Goal: Transaction & Acquisition: Purchase product/service

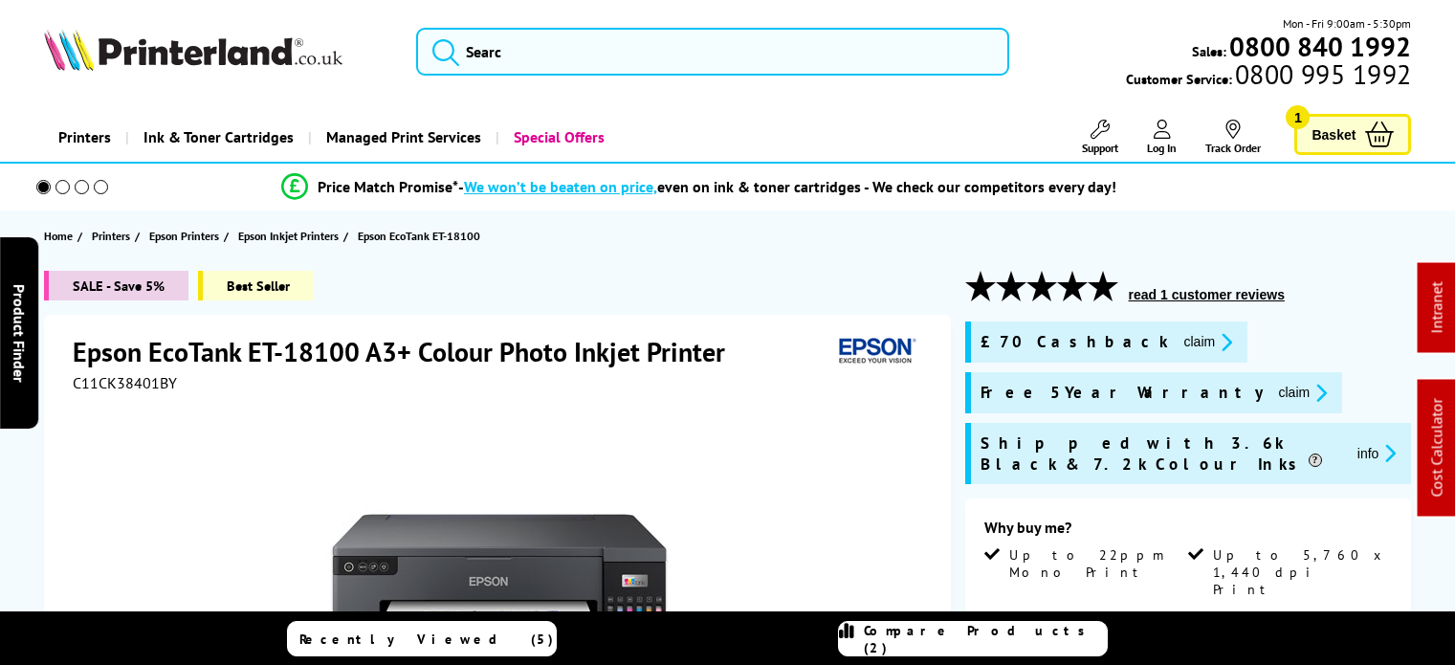
click at [1151, 297] on button "read 1 customer reviews" at bounding box center [1206, 294] width 167 height 17
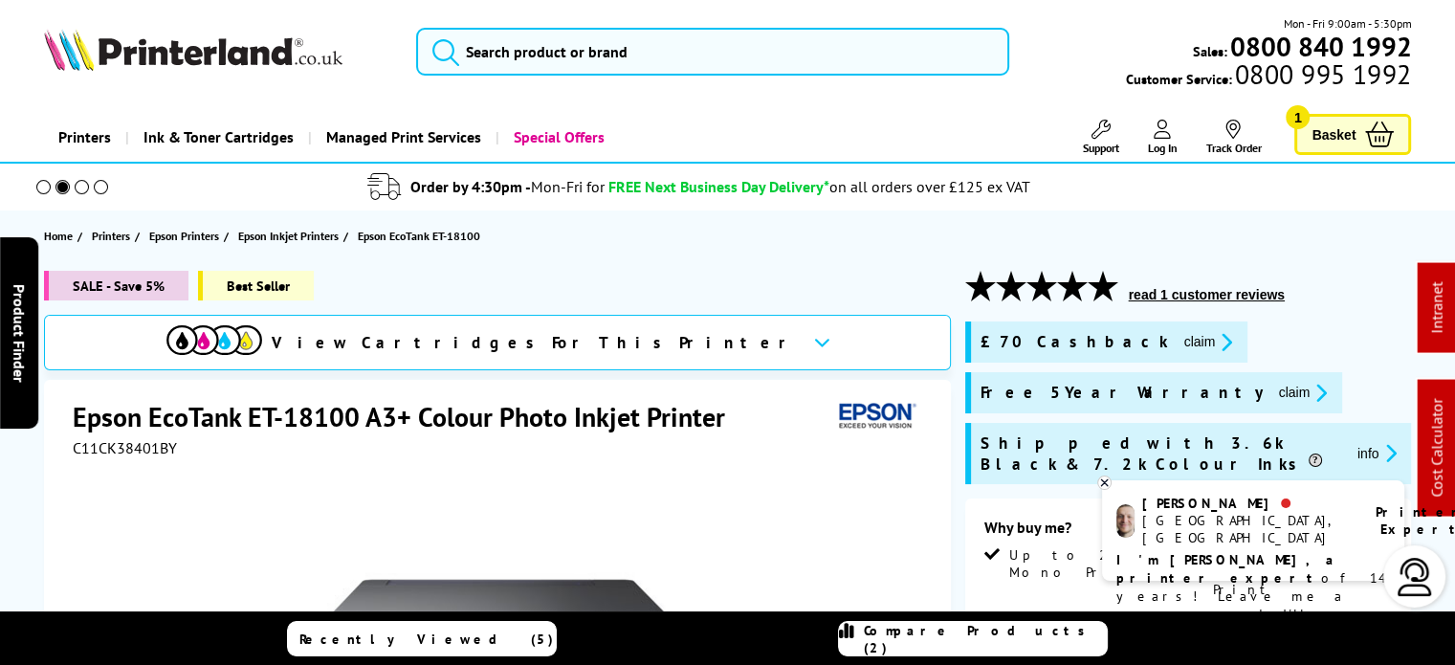
click at [1178, 333] on button "claim" at bounding box center [1208, 342] width 60 height 22
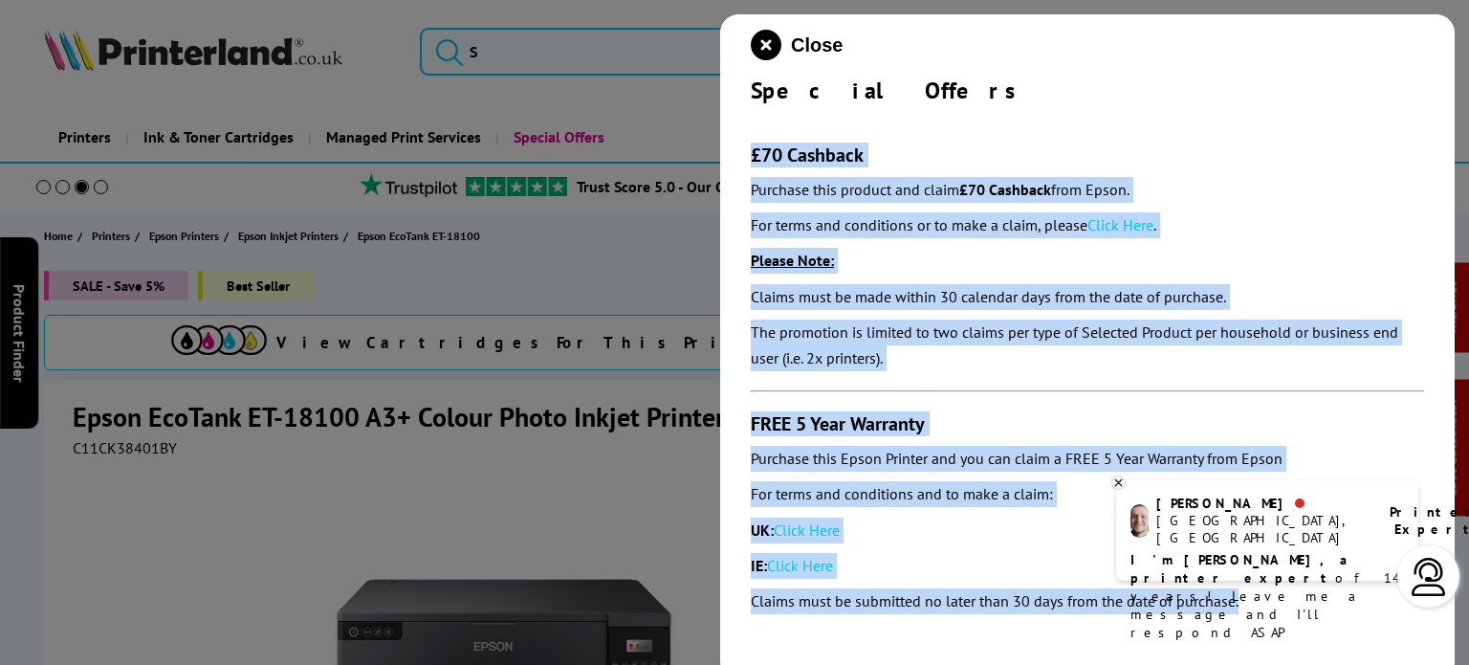
drag, startPoint x: 1244, startPoint y: 604, endPoint x: 739, endPoint y: 150, distance: 678.7
click at [739, 150] on div "Close Special Offers £70 Cashback Purchase this product and claim £70 Cashback …" at bounding box center [1087, 346] width 735 height 665
